Goal: Communication & Community: Connect with others

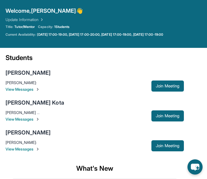
scroll to position [19, 0]
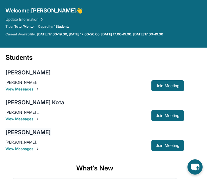
click at [18, 131] on div "[PERSON_NAME]" at bounding box center [28, 132] width 45 height 8
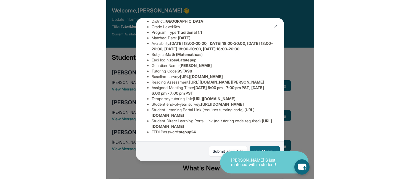
scroll to position [107, 0]
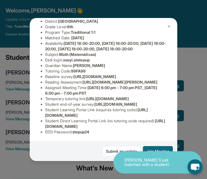
click at [164, 158] on p "[PERSON_NAME] S just matched with a student!" at bounding box center [152, 162] width 55 height 9
click at [7, 120] on div "[PERSON_NAME] Guardian: [PERSON_NAME] Student Information [URL][DOMAIN_NAME] Pr…" at bounding box center [103, 89] width 207 height 179
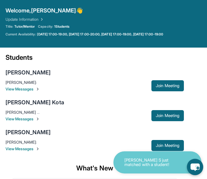
click at [197, 162] on icon "chat-button" at bounding box center [195, 166] width 16 height 16
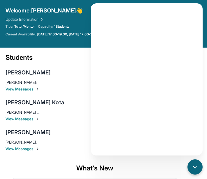
click at [77, 97] on div "[PERSON_NAME] Kota [PERSON_NAME] Kota : 👍 View Messages Join Meeting" at bounding box center [95, 110] width 179 height 30
click at [197, 163] on icon "chat-button" at bounding box center [195, 166] width 7 height 7
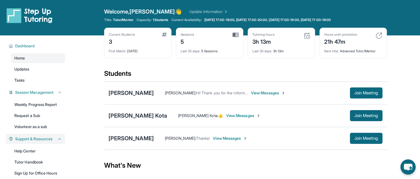
scroll to position [0, 0]
click at [116, 136] on div "[PERSON_NAME]" at bounding box center [130, 138] width 45 height 8
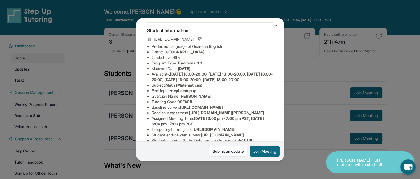
scroll to position [29, 0]
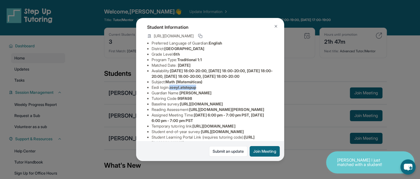
drag, startPoint x: 172, startPoint y: 98, endPoint x: 207, endPoint y: 98, distance: 35.3
click at [207, 90] on li "Eedi login : zoeyl.atstepup" at bounding box center [211, 87] width 121 height 6
copy span "zoeyl.atstepup"
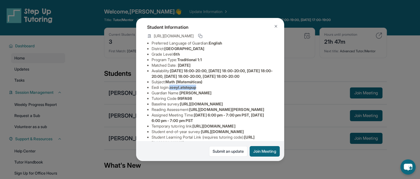
scroll to position [131, 0]
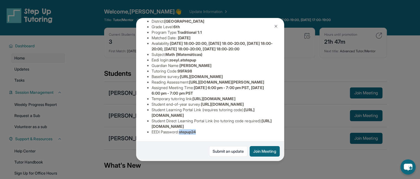
drag, startPoint x: 182, startPoint y: 127, endPoint x: 204, endPoint y: 127, distance: 22.3
click at [204, 129] on li "EEDI Password : stepup24" at bounding box center [211, 132] width 121 height 6
copy span "stepup24"
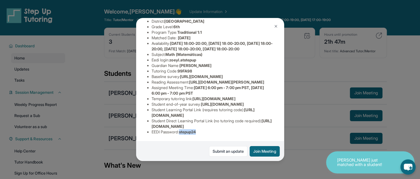
click at [220, 135] on div "[PERSON_NAME] Guardian: [PERSON_NAME] Student Information [URL][DOMAIN_NAME] Pr…" at bounding box center [210, 89] width 148 height 143
click at [266, 149] on button "Join Meeting" at bounding box center [264, 151] width 30 height 10
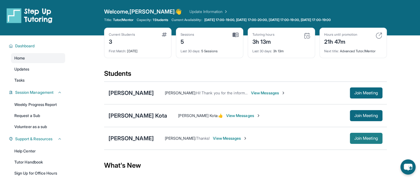
click at [359, 136] on span "Join Meeting" at bounding box center [366, 137] width 24 height 3
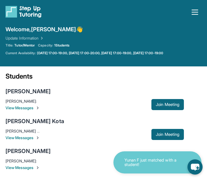
click at [198, 10] on icon "button" at bounding box center [195, 12] width 9 height 9
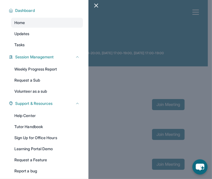
click at [97, 77] on div at bounding box center [106, 89] width 212 height 179
